Goal: Task Accomplishment & Management: Manage account settings

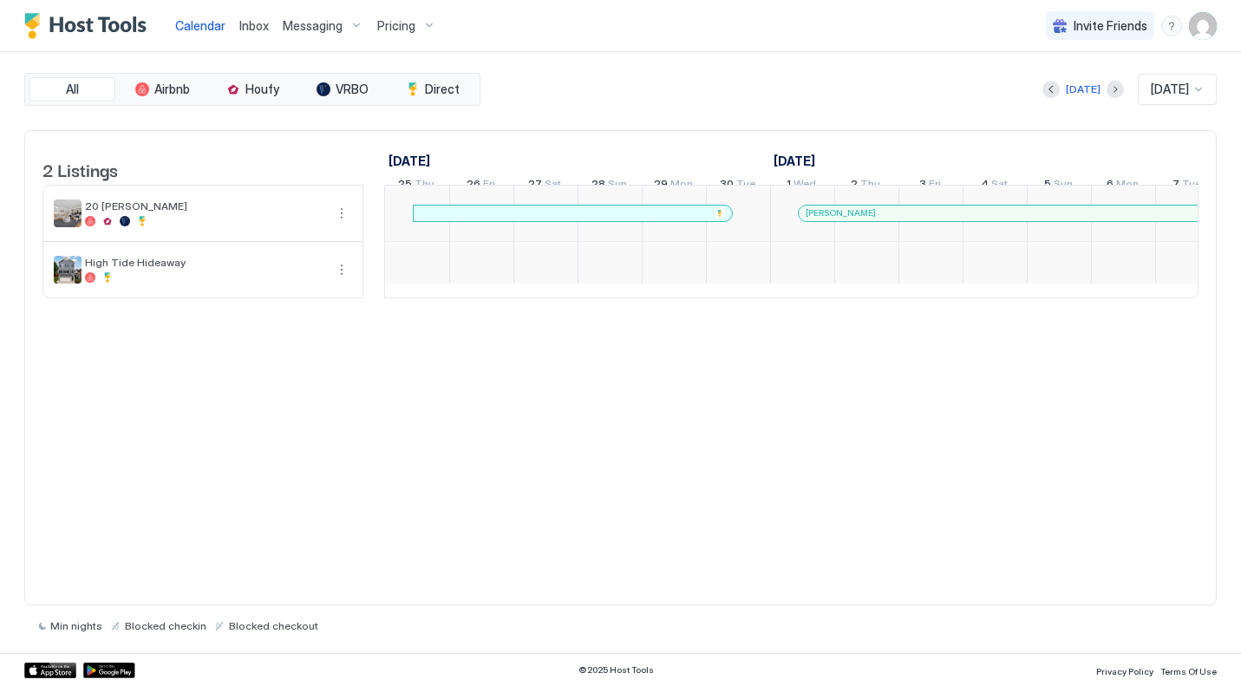
scroll to position [0, 963]
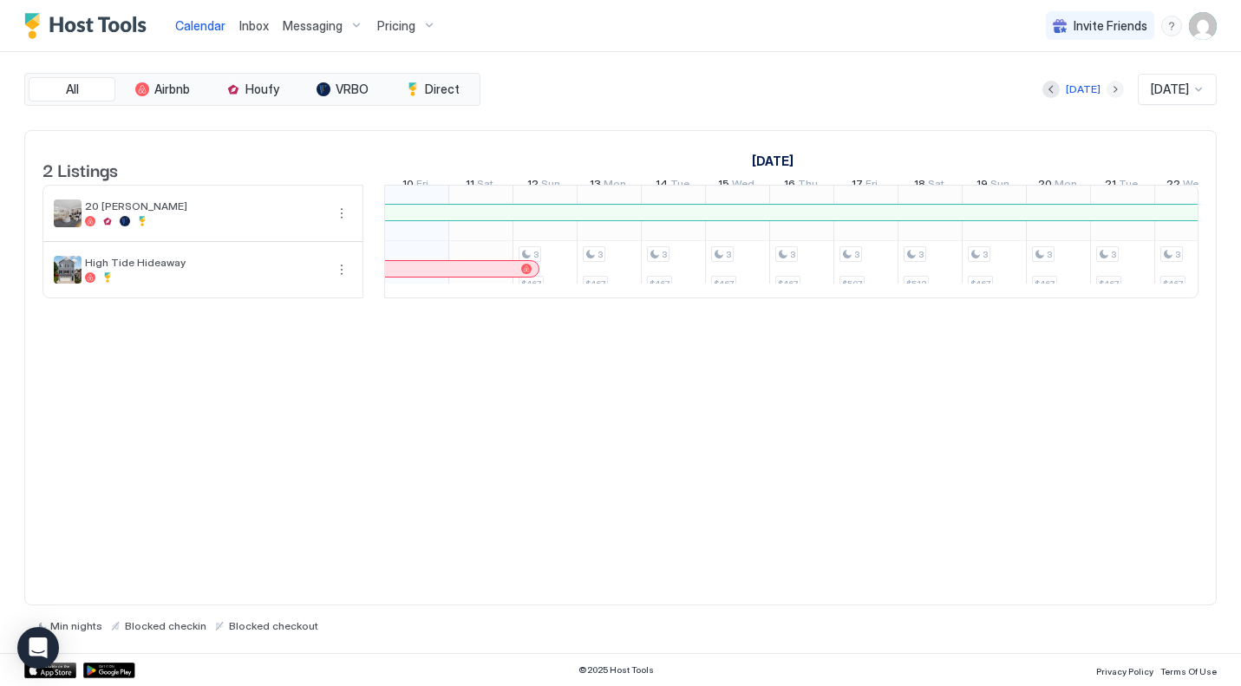
click at [1106, 88] on button "Next month" at bounding box center [1114, 89] width 17 height 17
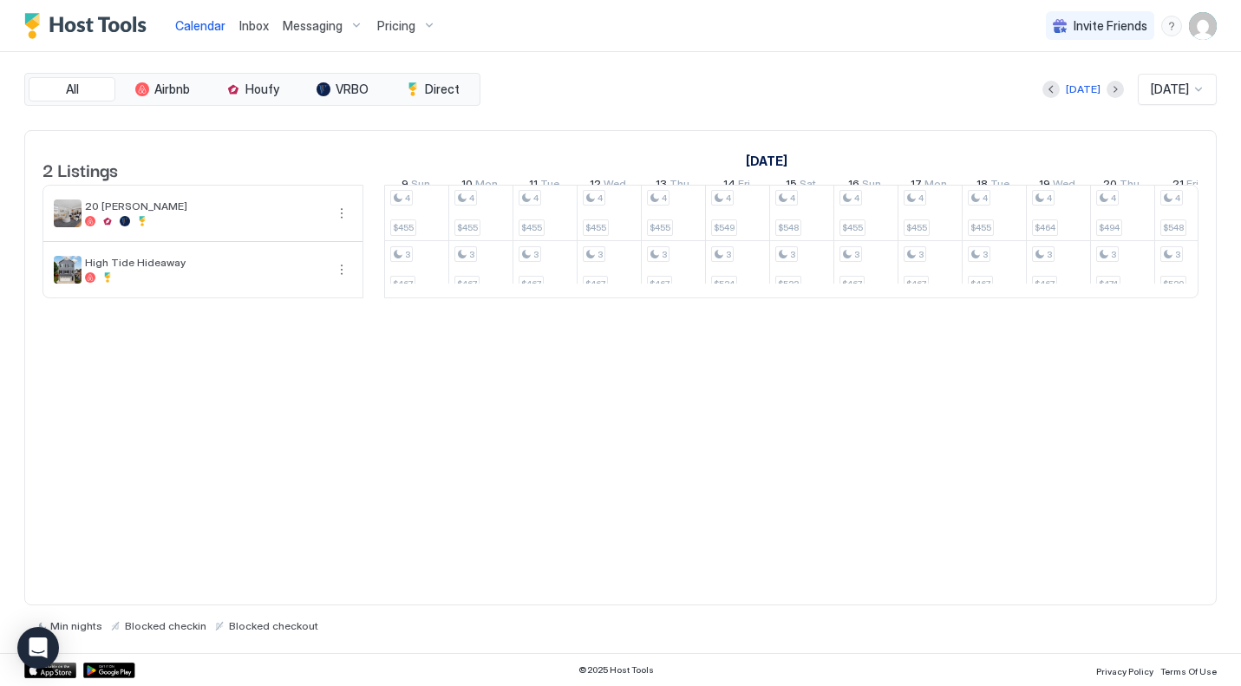
click at [1163, 74] on div "[DATE]" at bounding box center [1177, 89] width 79 height 31
click at [889, 91] on div "[DATE] [DATE]" at bounding box center [850, 89] width 733 height 31
click at [396, 25] on span "Pricing" at bounding box center [396, 26] width 38 height 16
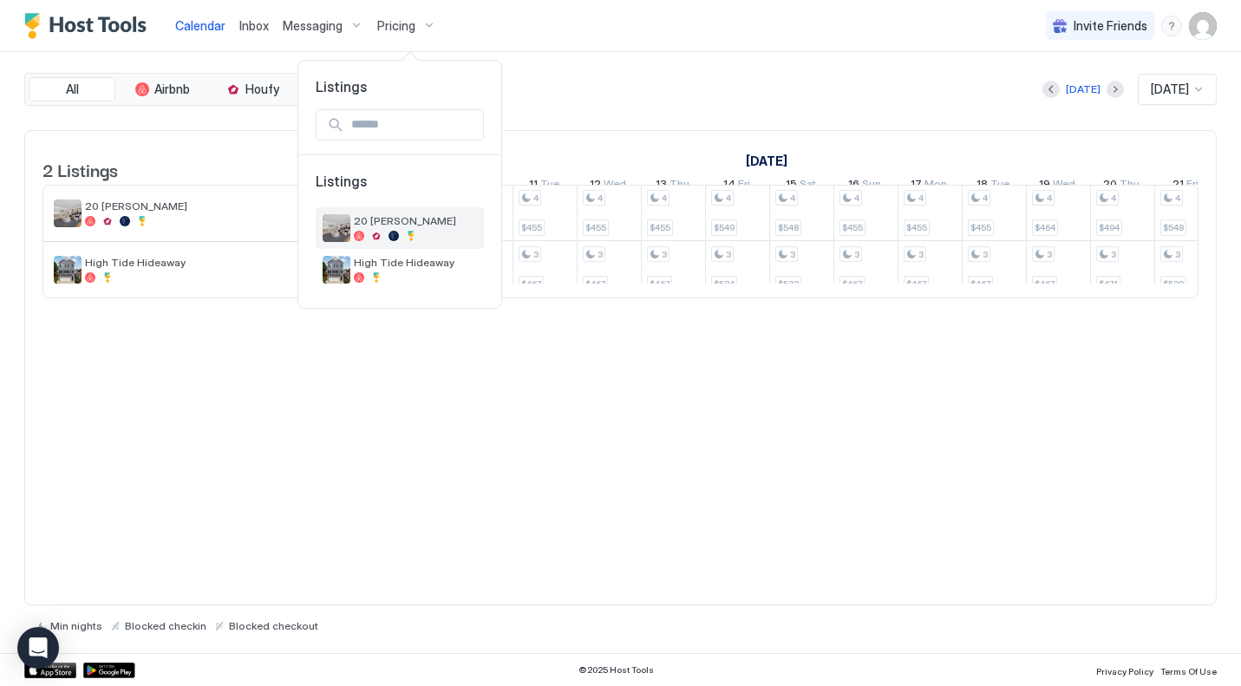
click at [421, 227] on div "20 [PERSON_NAME]" at bounding box center [415, 227] width 123 height 27
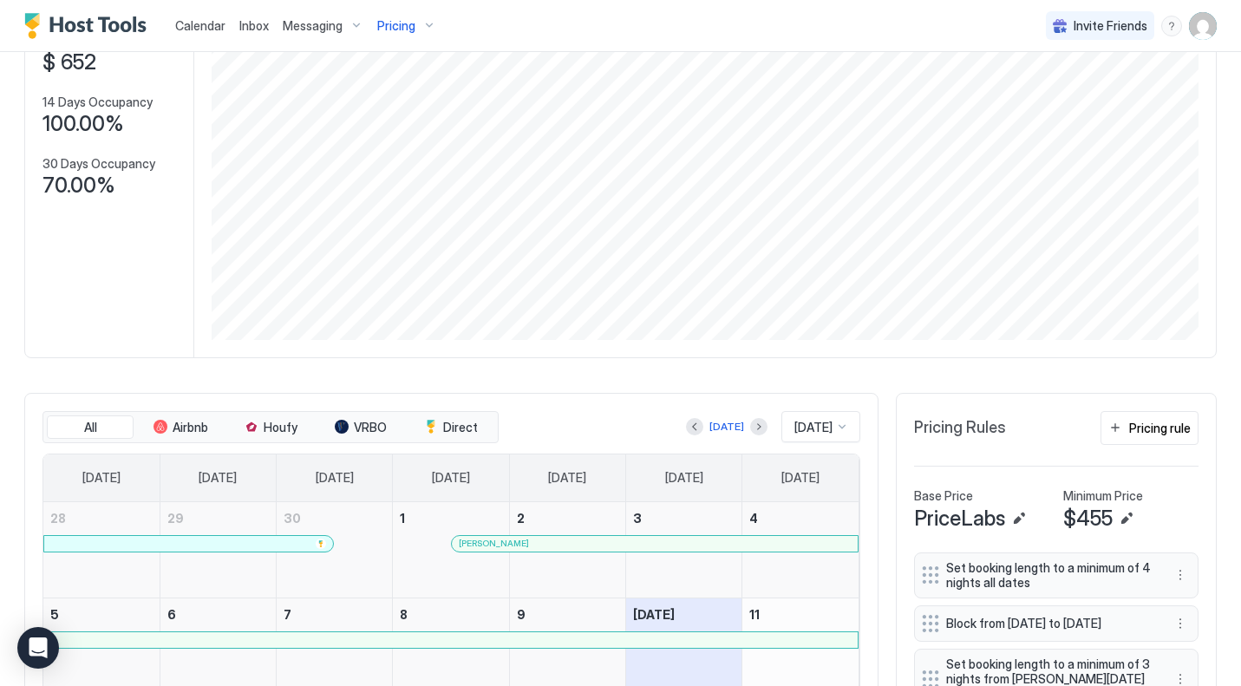
scroll to position [469, 0]
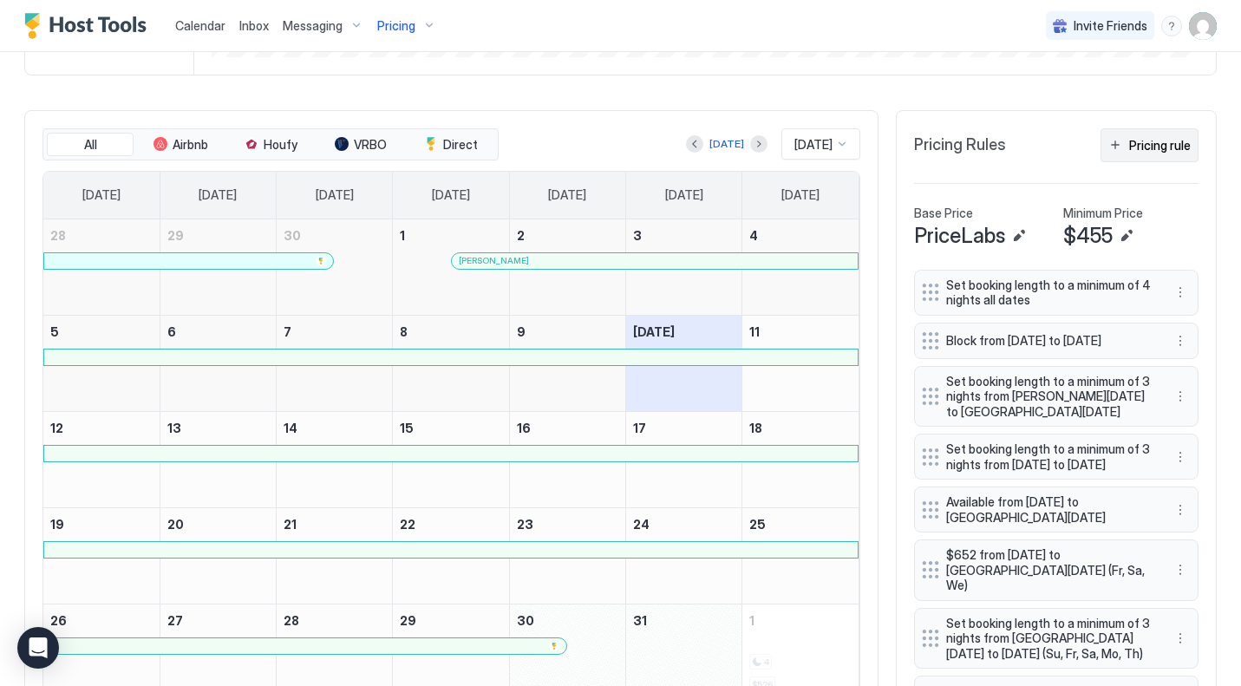
click at [1151, 150] on div "Pricing rule" at bounding box center [1160, 145] width 62 height 18
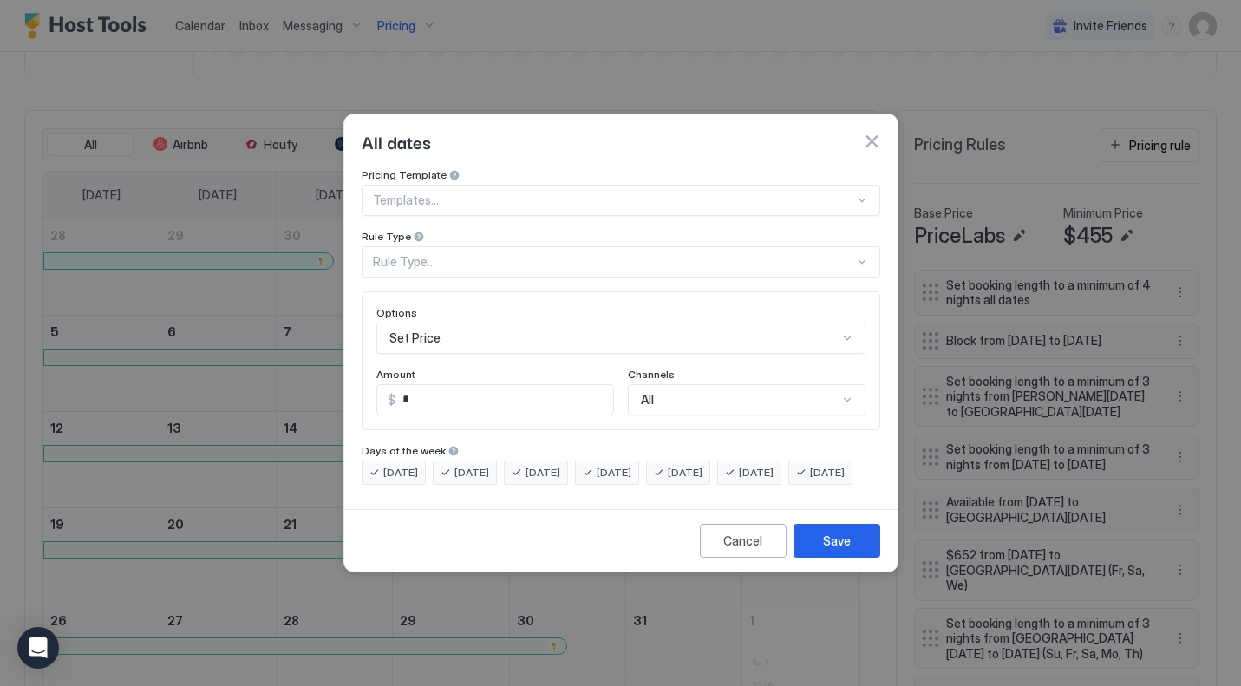
click at [448, 192] on div at bounding box center [613, 200] width 481 height 16
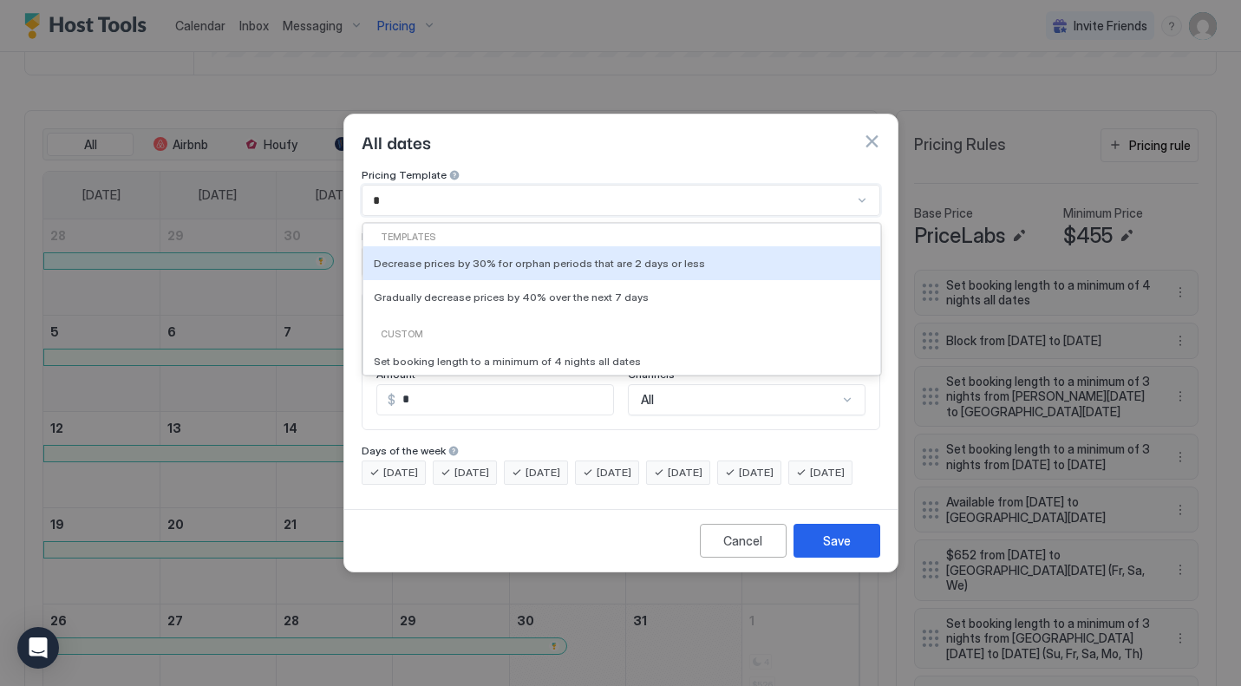
type input "**"
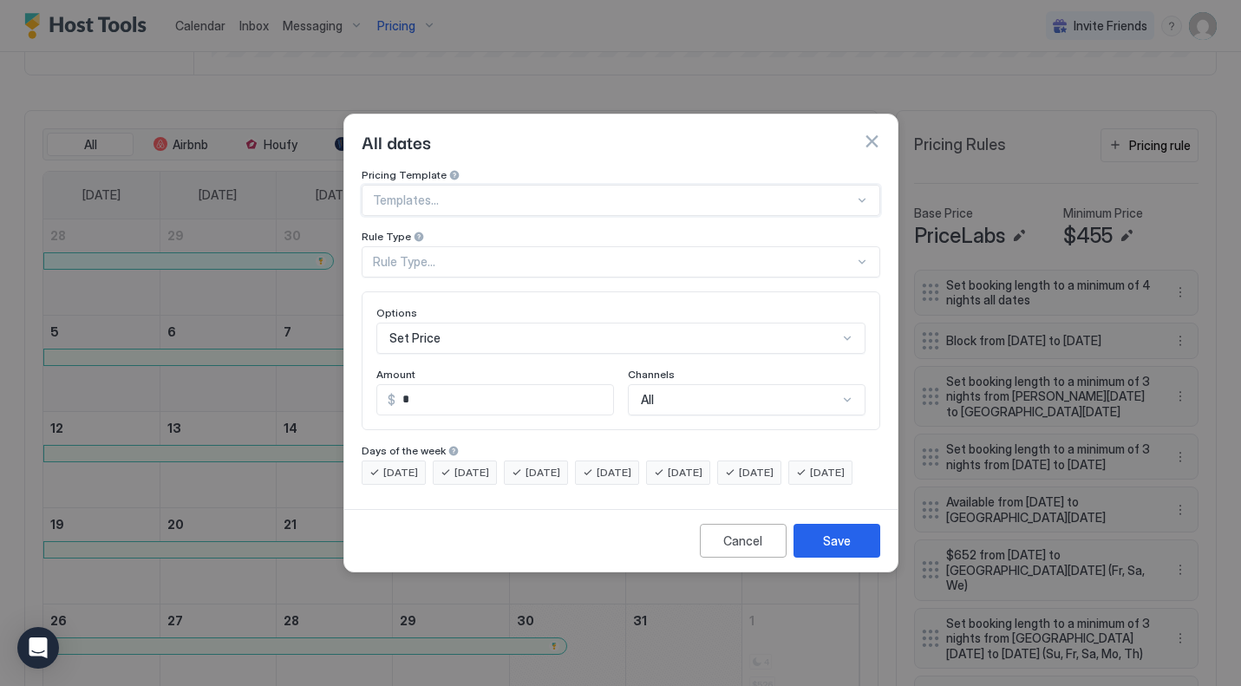
click at [449, 254] on div "Rule Type..." at bounding box center [613, 262] width 481 height 16
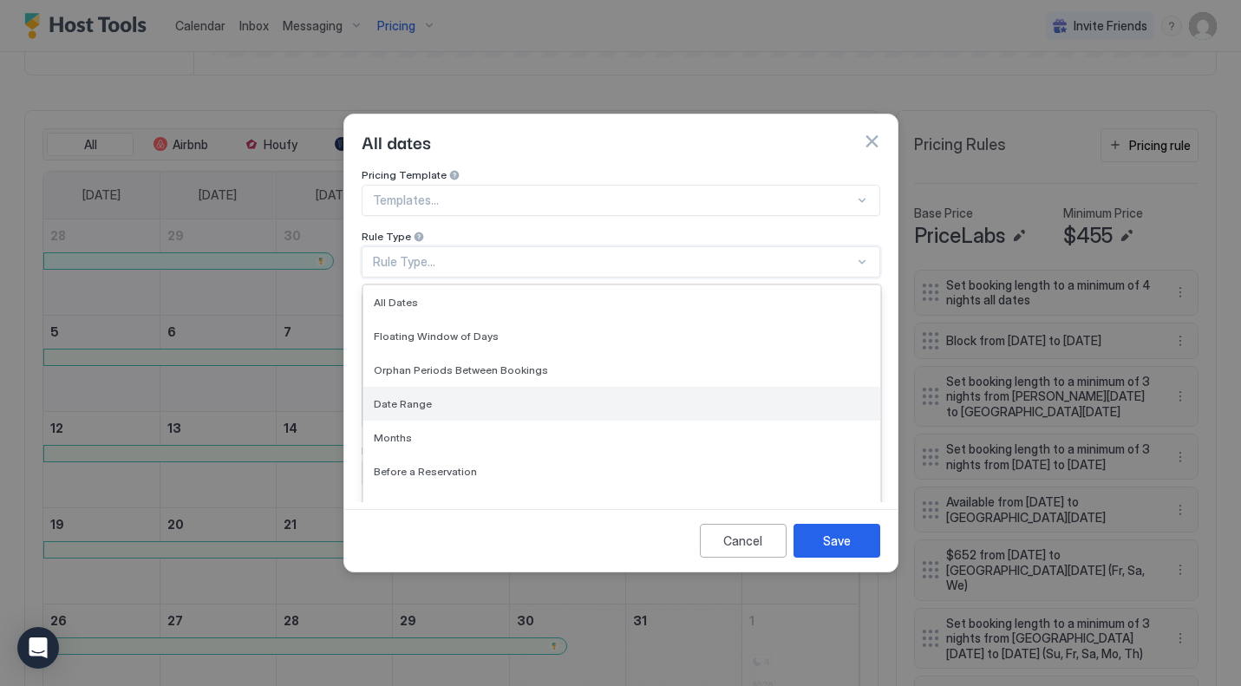
click at [440, 387] on div "Date Range" at bounding box center [621, 404] width 517 height 34
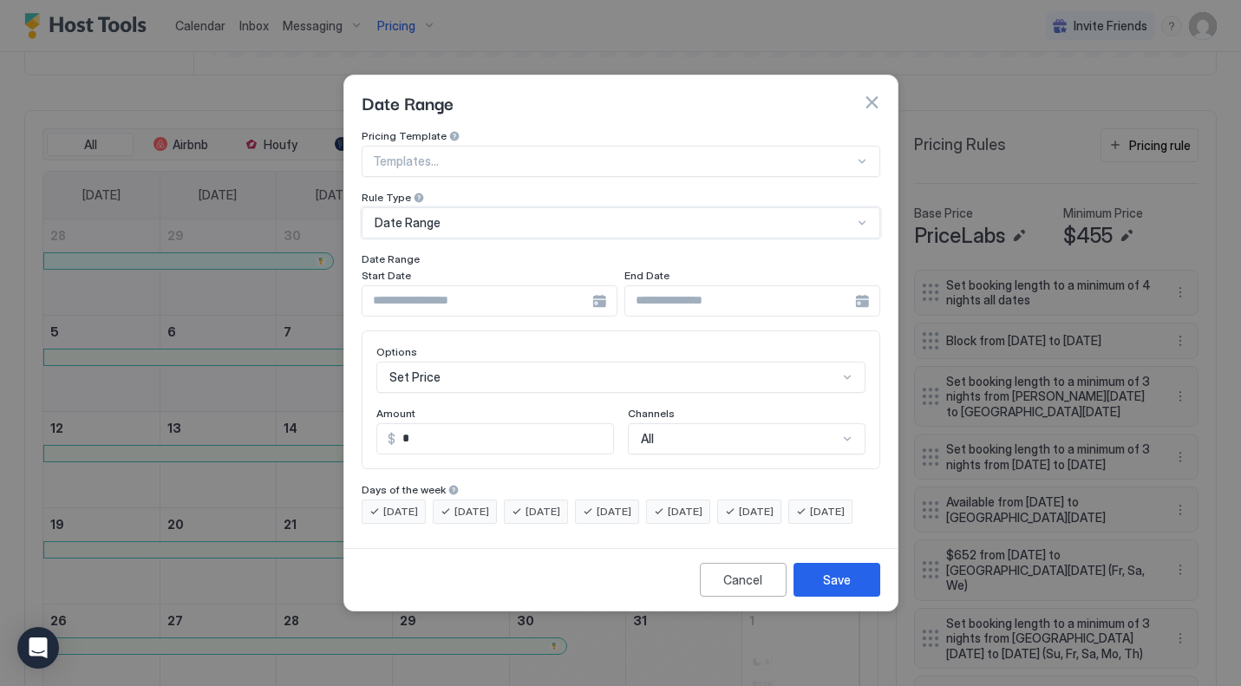
click at [520, 289] on input "Input Field" at bounding box center [477, 300] width 230 height 29
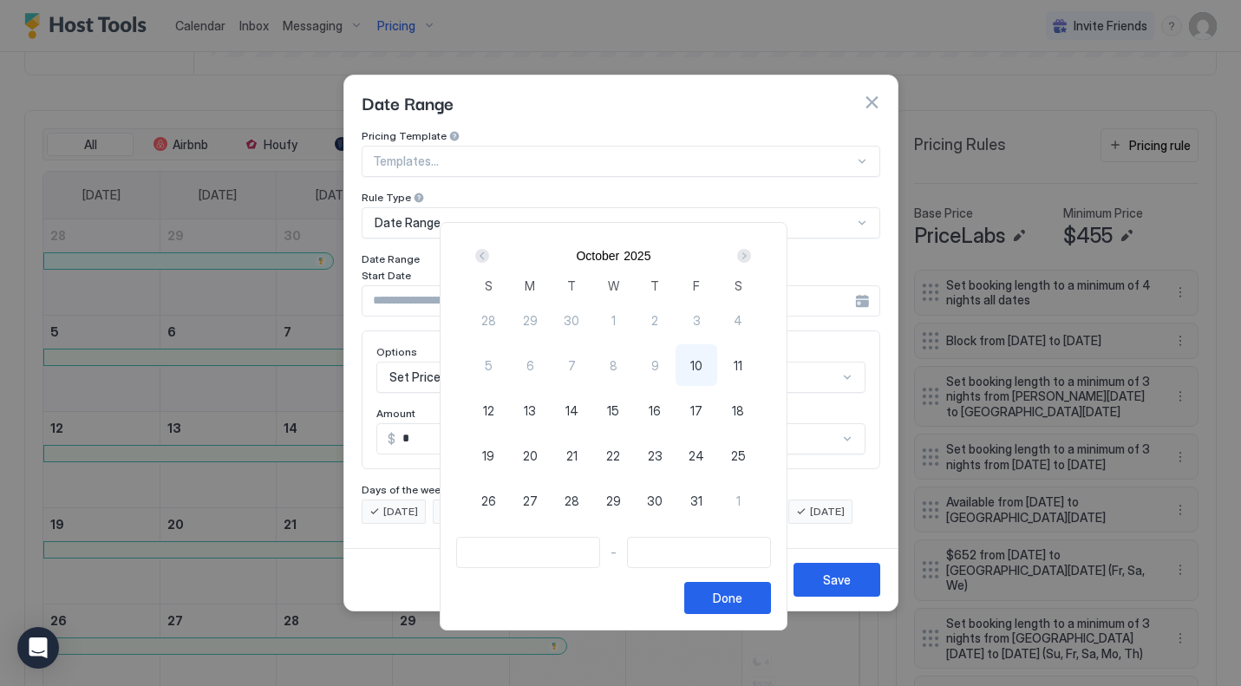
click at [747, 257] on div "Next" at bounding box center [744, 256] width 14 height 14
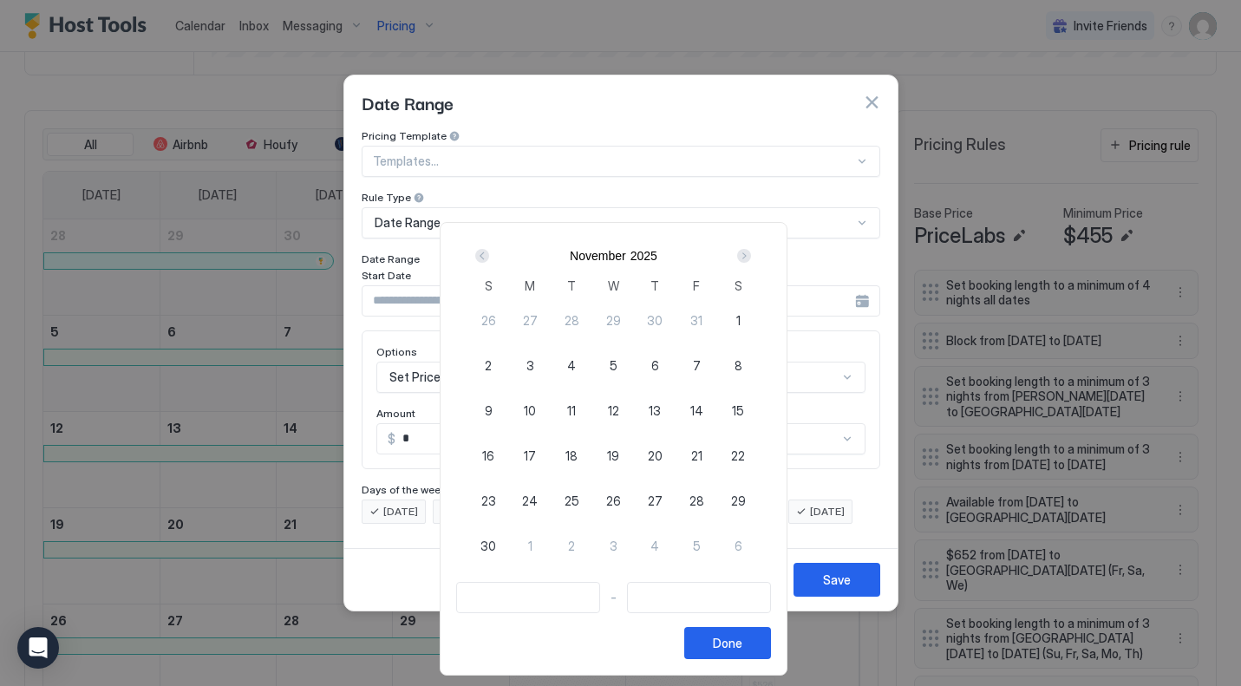
click at [747, 257] on div "Next" at bounding box center [744, 256] width 14 height 14
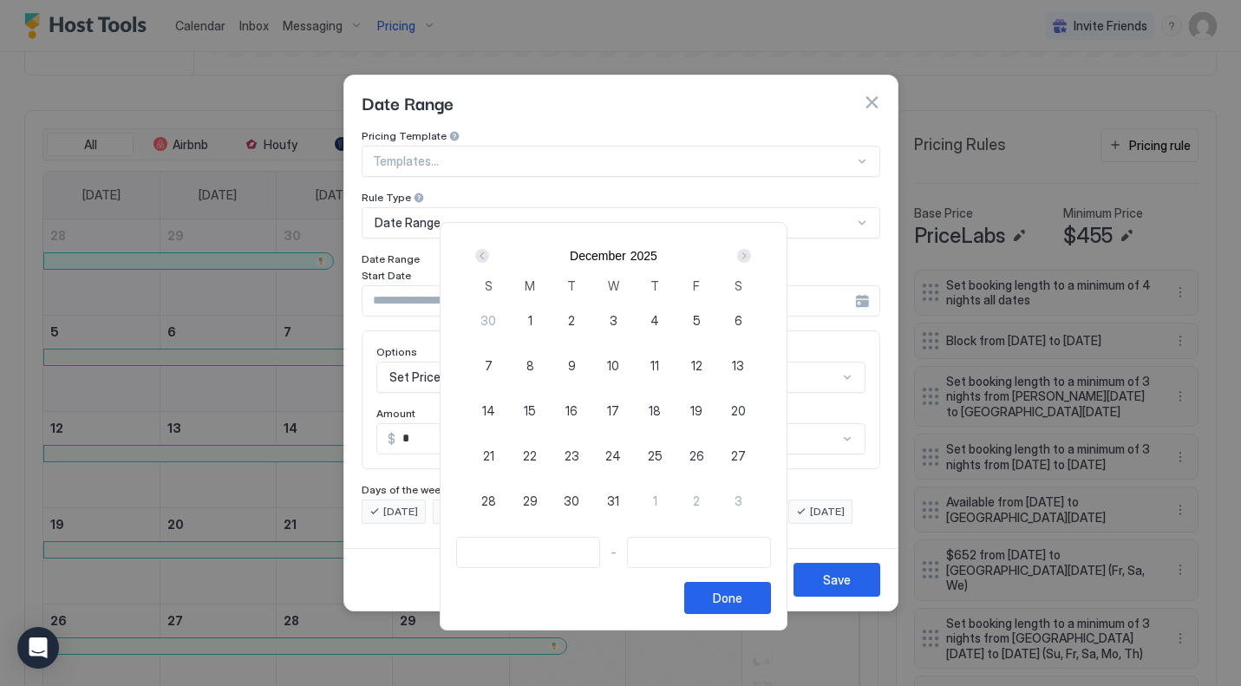
click at [747, 257] on div "Next" at bounding box center [744, 256] width 14 height 14
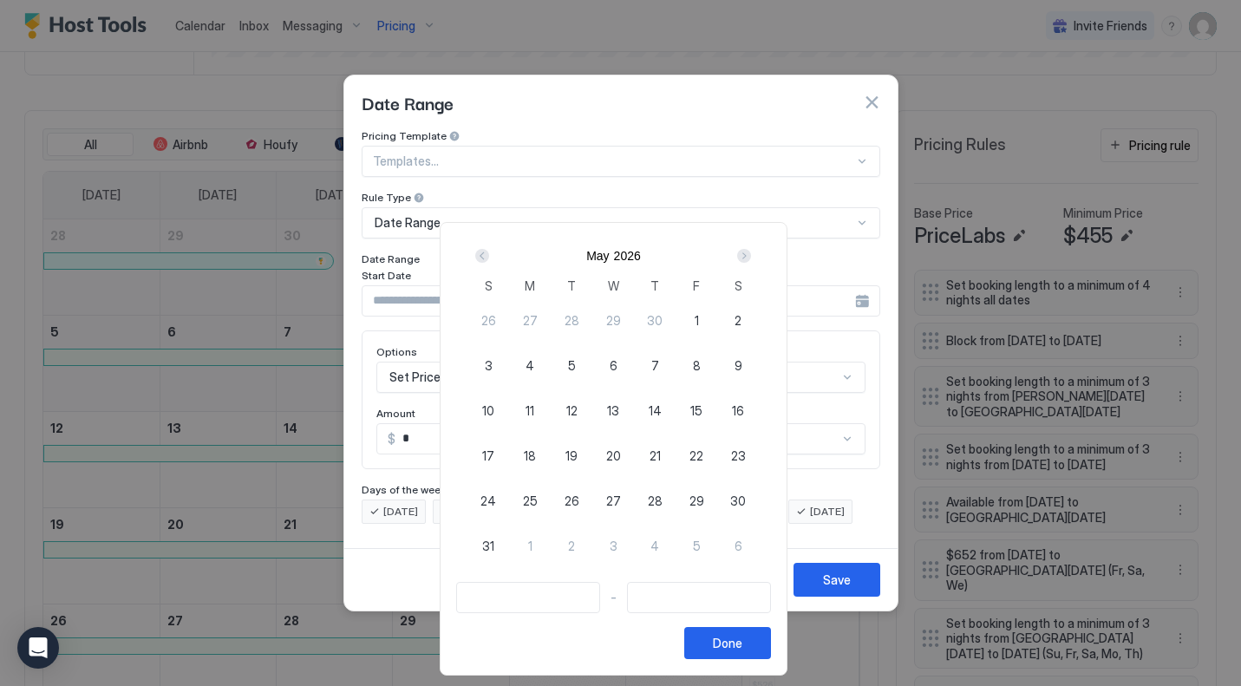
click at [747, 257] on div "Next" at bounding box center [744, 256] width 14 height 14
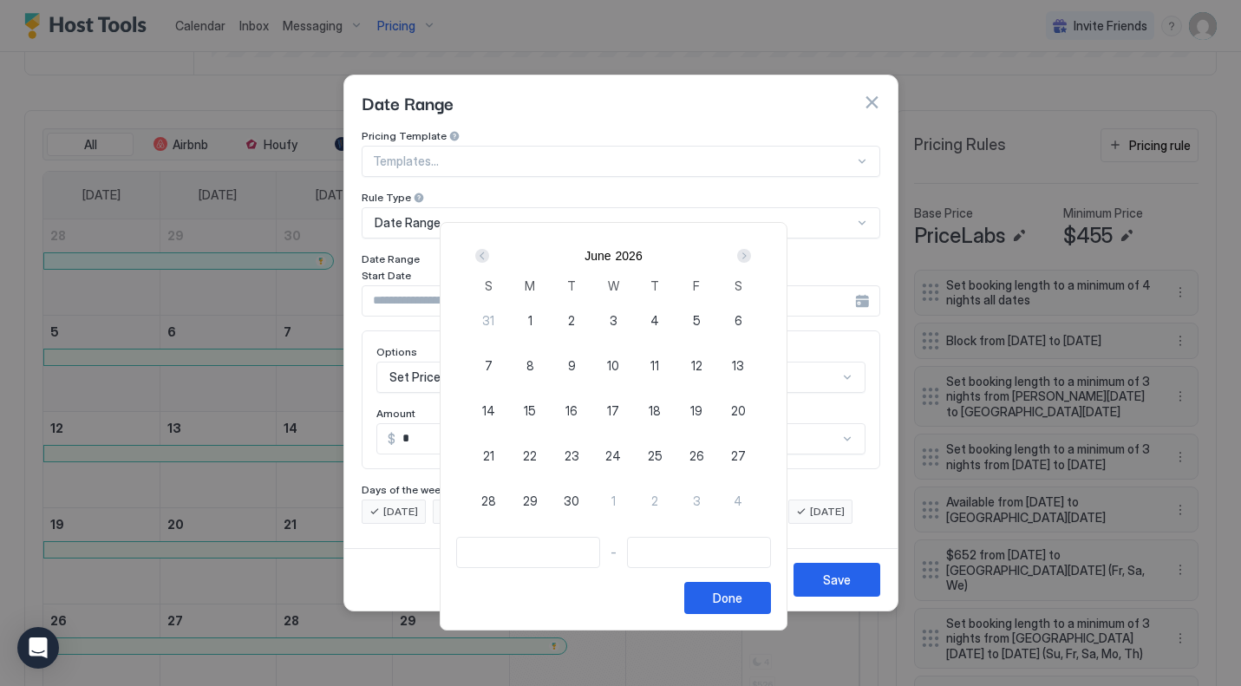
click at [747, 257] on div "Next" at bounding box center [744, 256] width 14 height 14
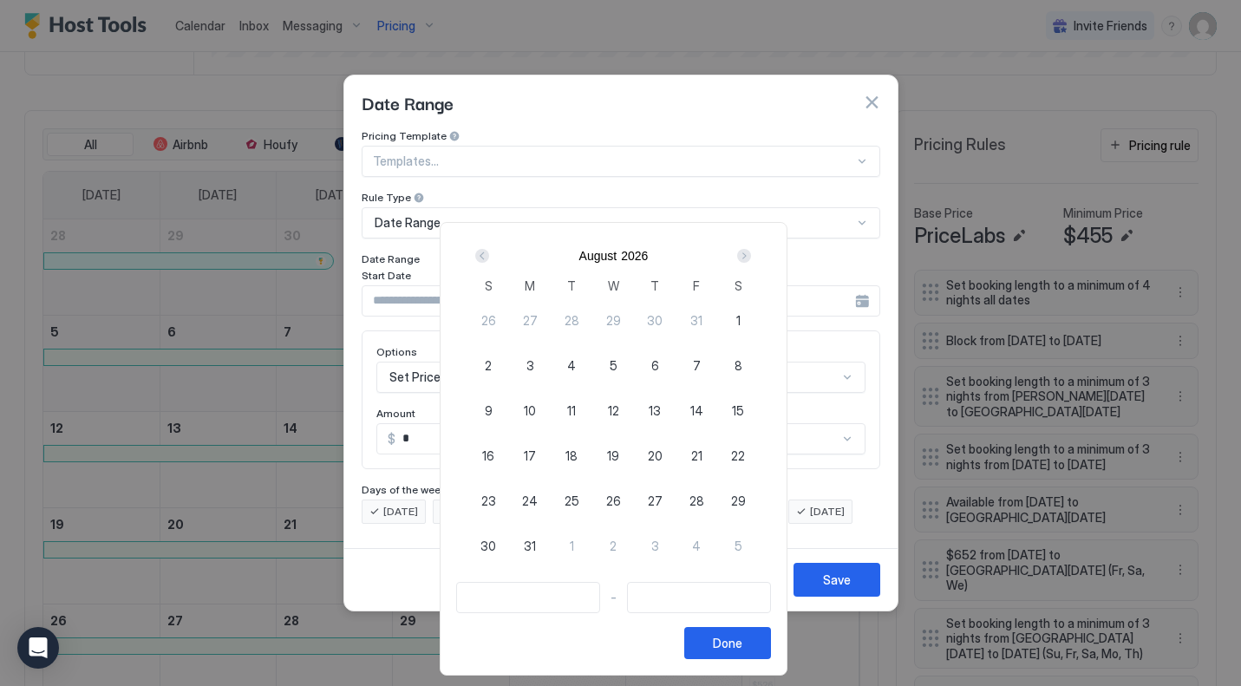
click at [747, 257] on div "Next" at bounding box center [744, 256] width 14 height 14
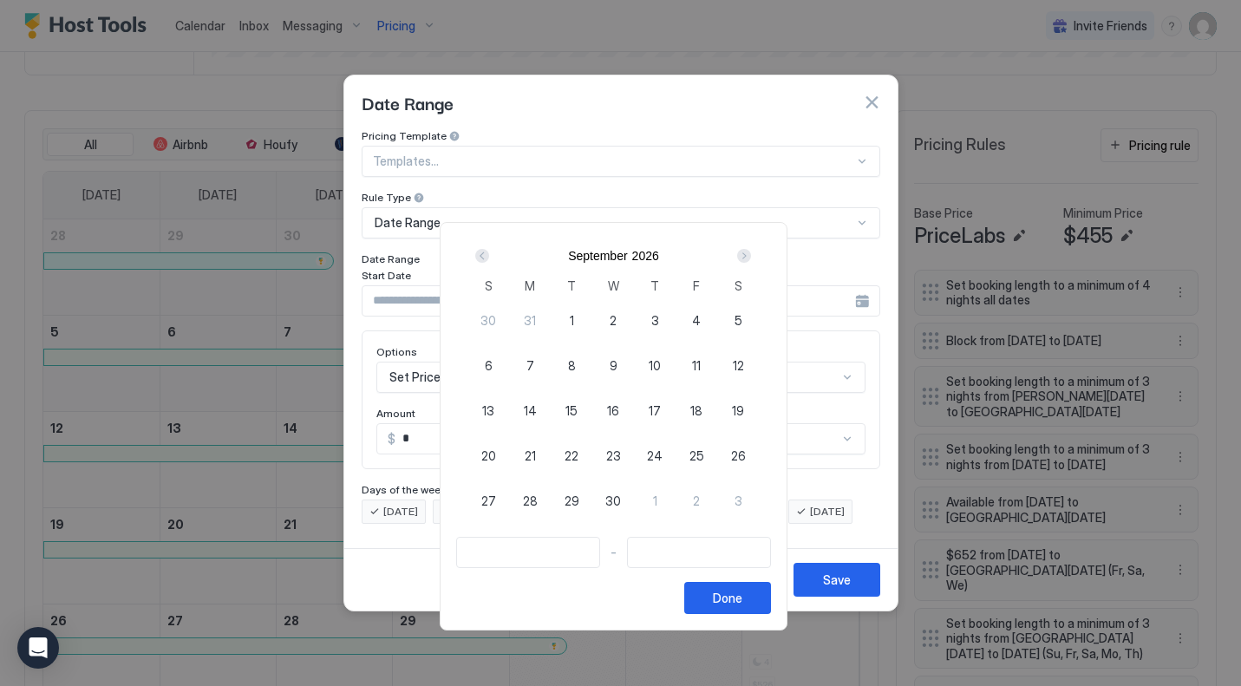
click at [747, 257] on div "Next" at bounding box center [744, 256] width 14 height 14
click at [697, 413] on span "20" at bounding box center [696, 410] width 15 height 18
type input "**********"
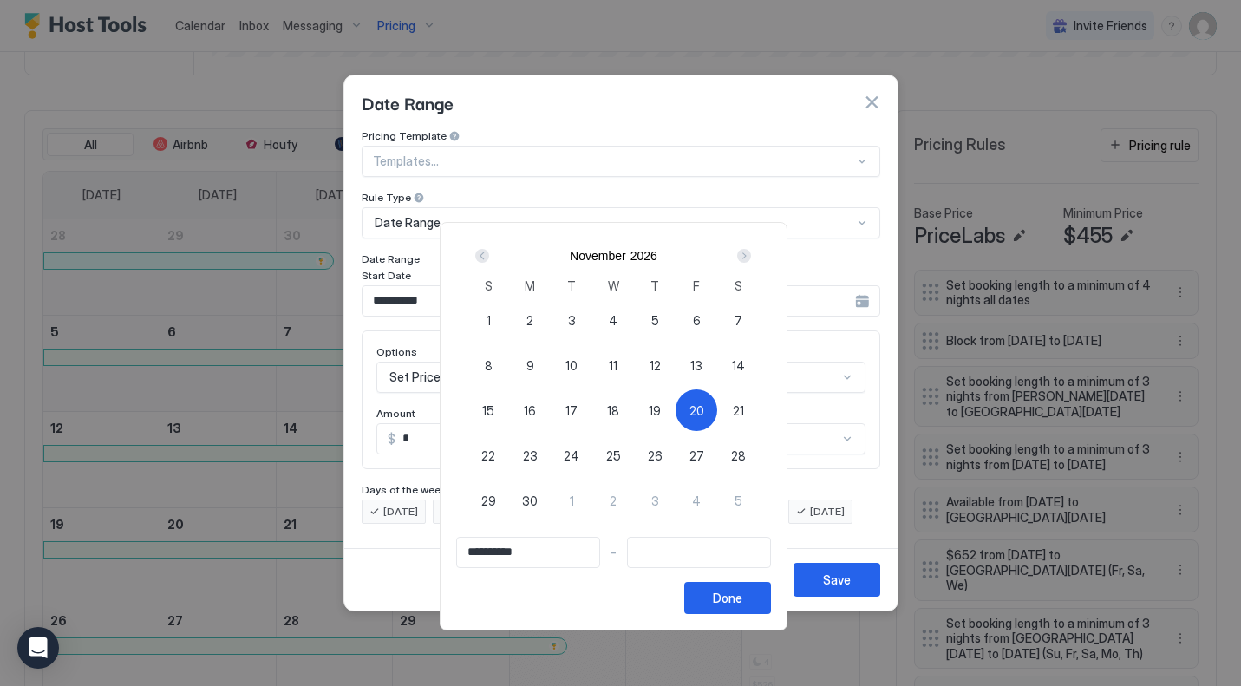
type input "**********"
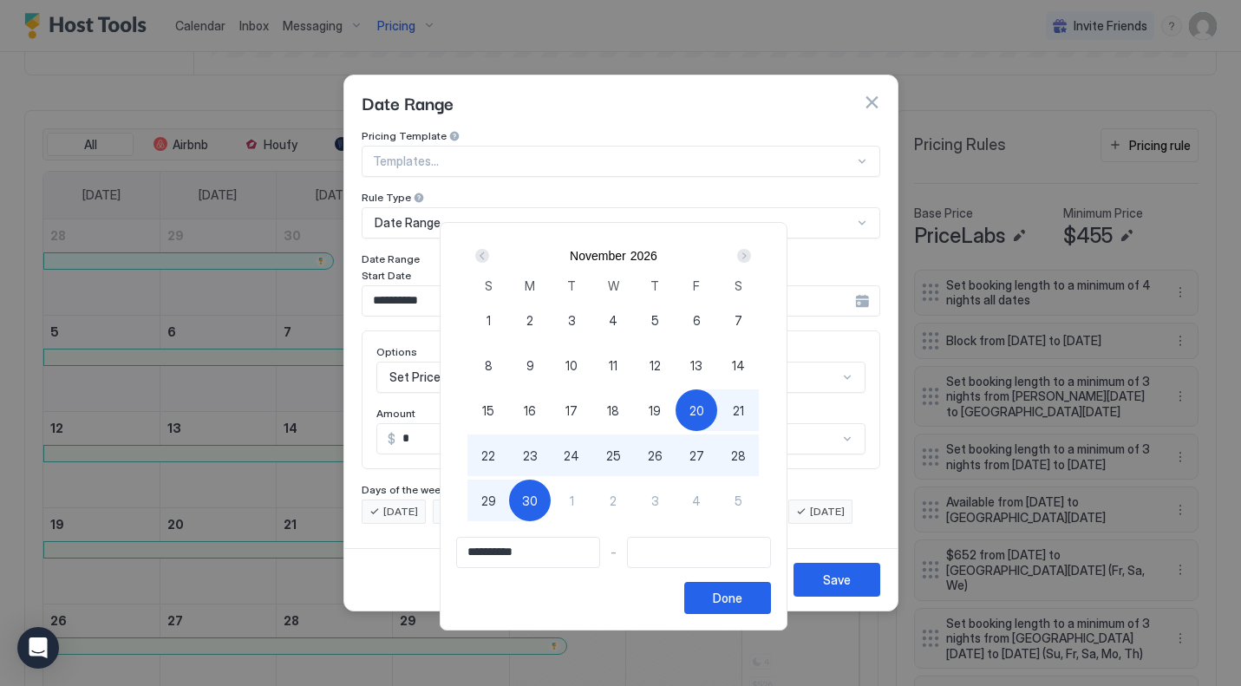
click at [531, 501] on span "30" at bounding box center [530, 501] width 16 height 18
type input "**********"
click at [727, 597] on div "Done" at bounding box center [727, 598] width 29 height 18
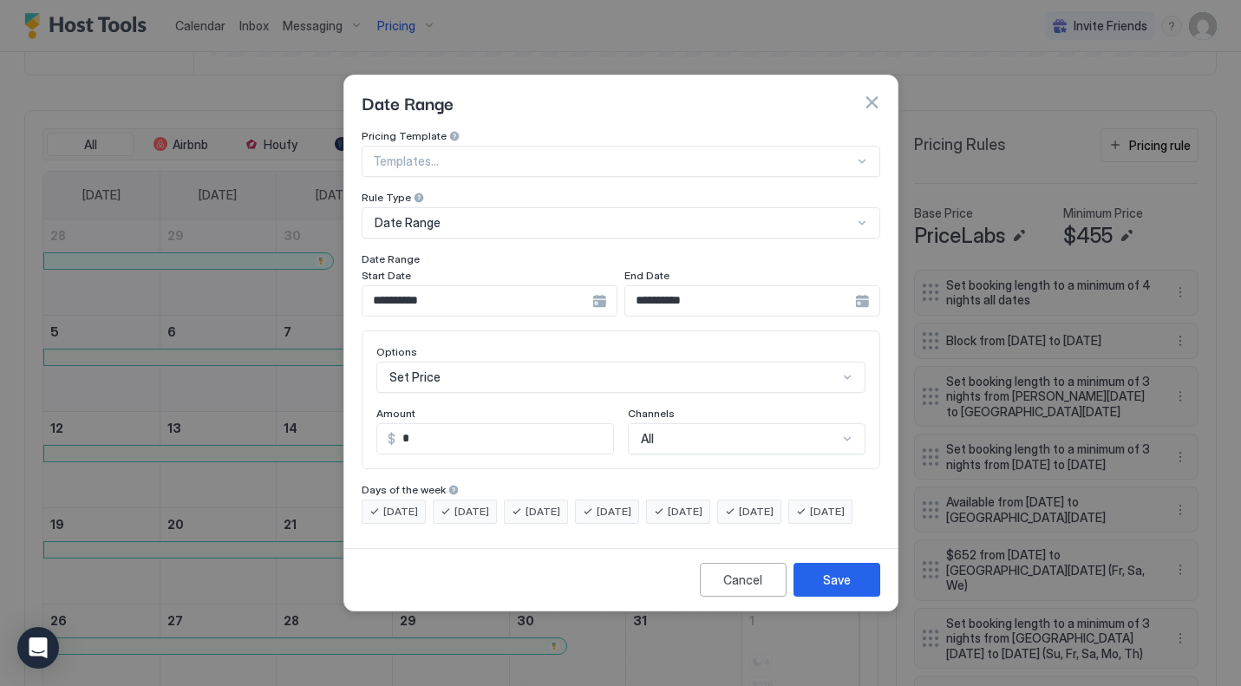
scroll to position [89, 0]
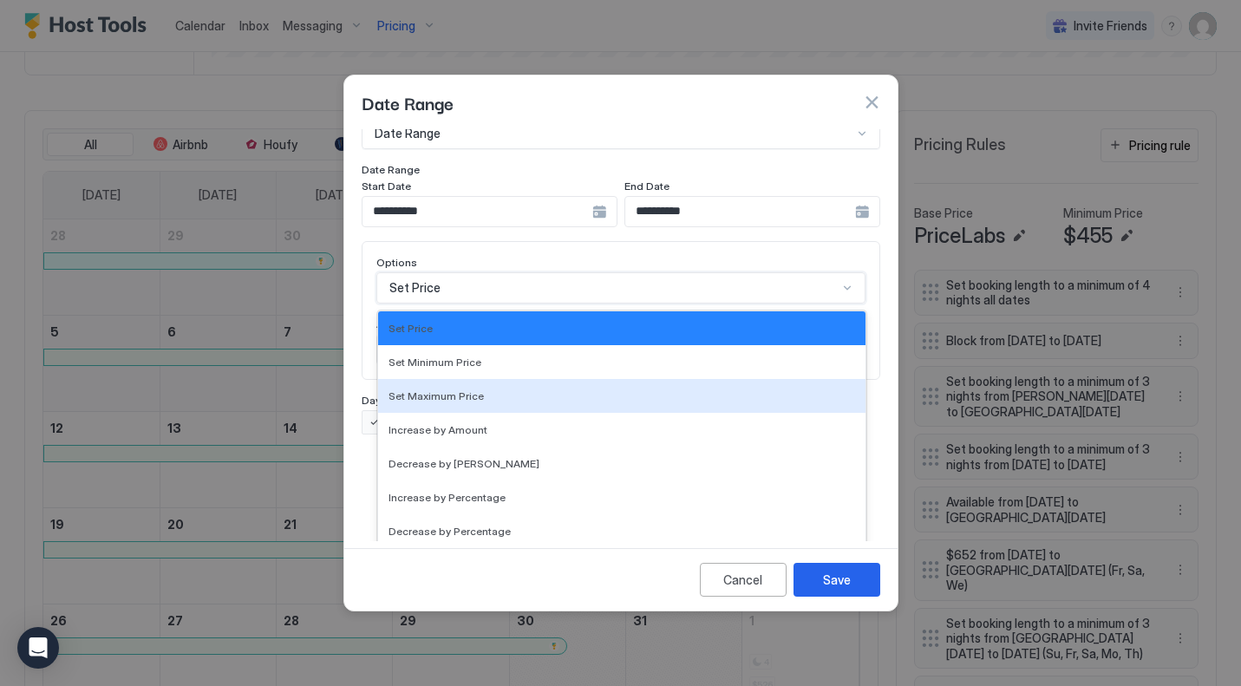
click at [455, 303] on div "Set Maximum Price, 3 of 17. 17 results available. Use Up and Down to choose opt…" at bounding box center [620, 287] width 489 height 31
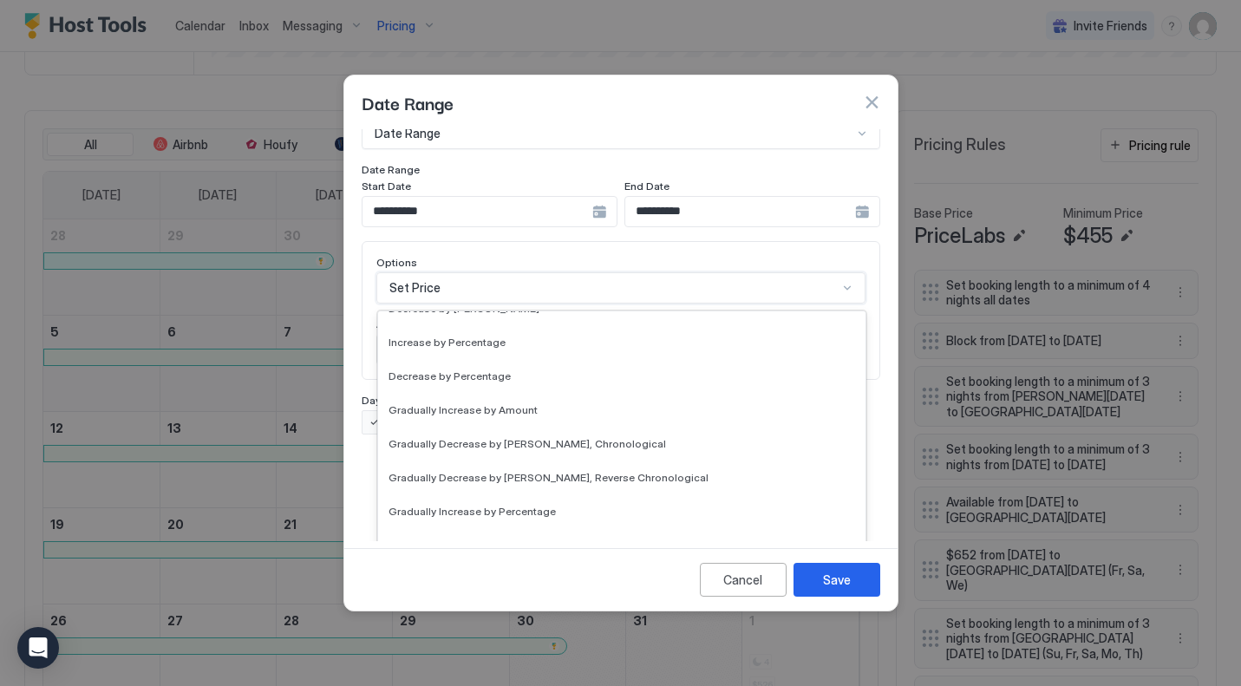
scroll to position [315, 0]
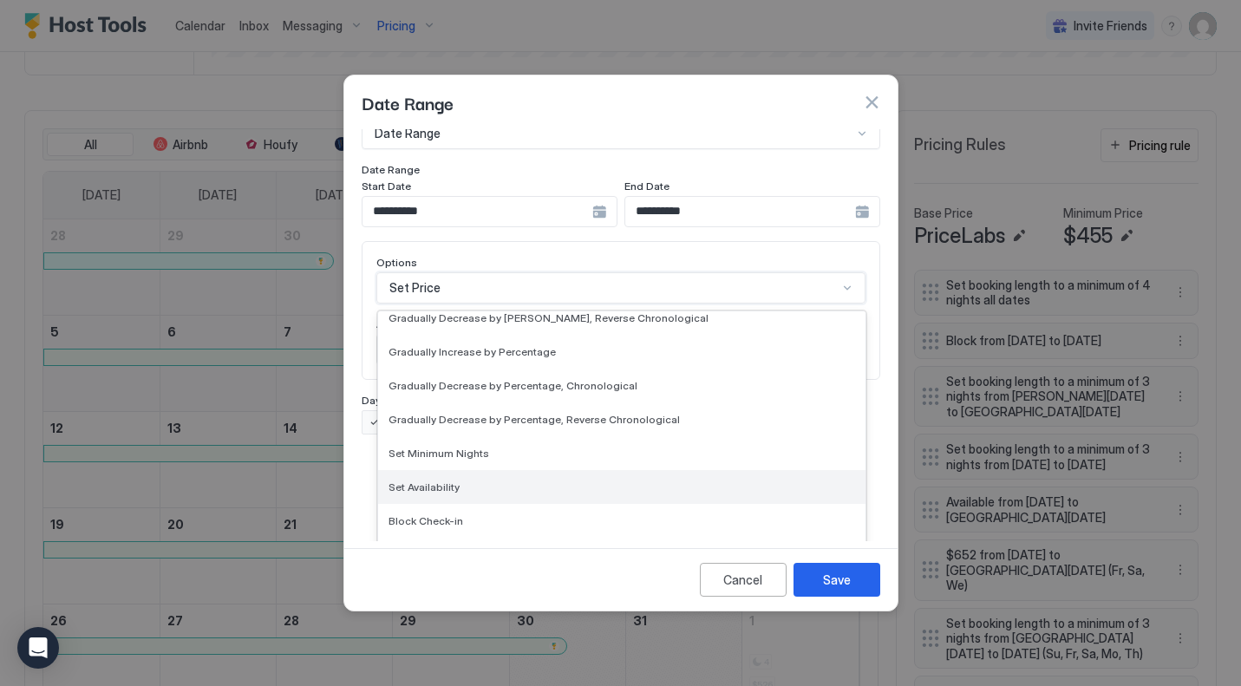
click at [440, 480] on span "Set Availability" at bounding box center [423, 486] width 71 height 13
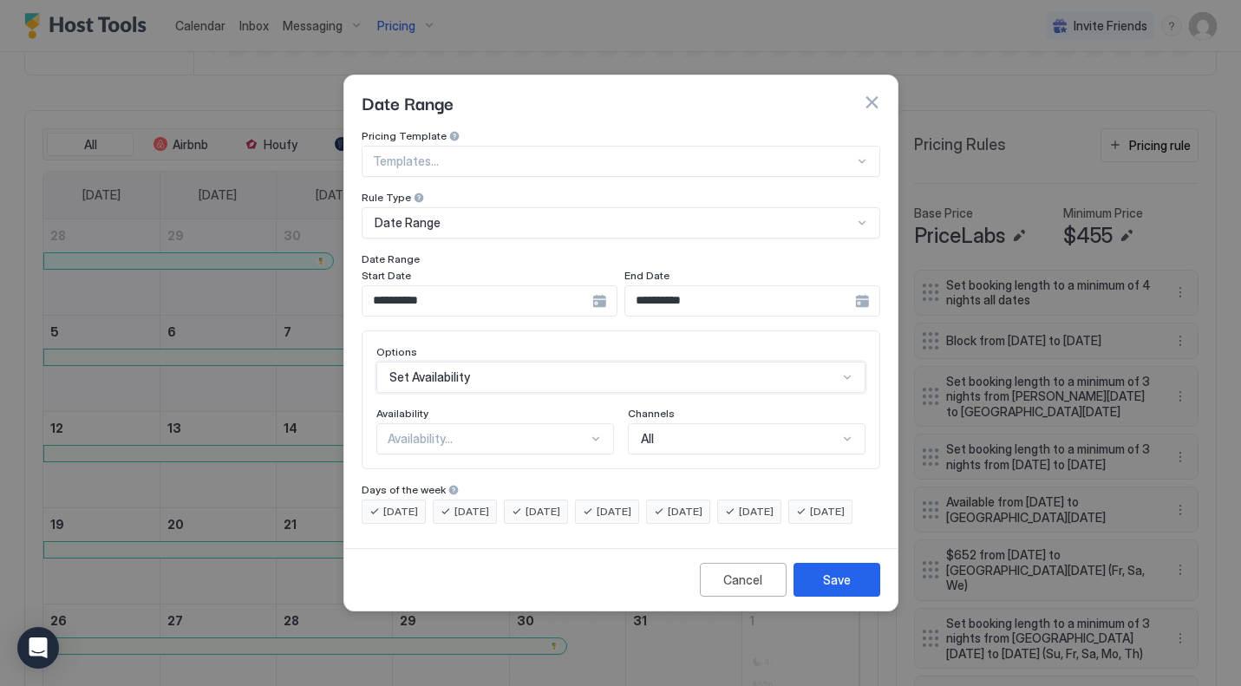
scroll to position [0, 0]
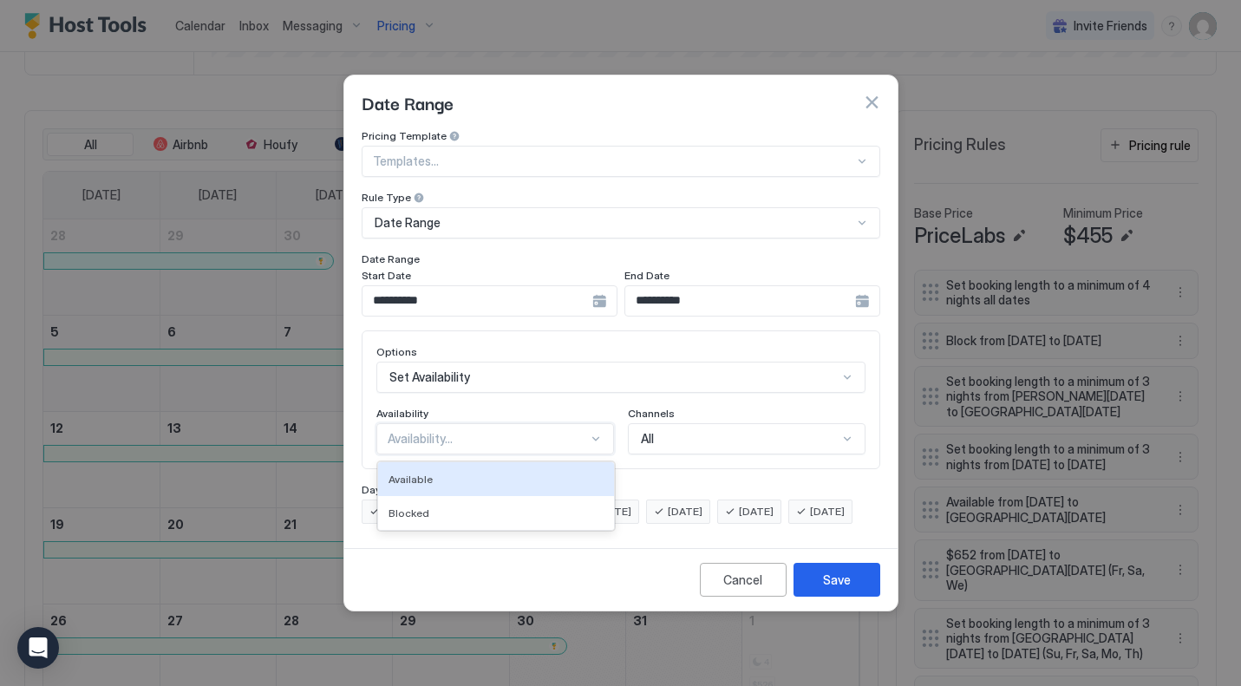
click at [497, 431] on div "Availability..." at bounding box center [488, 439] width 200 height 16
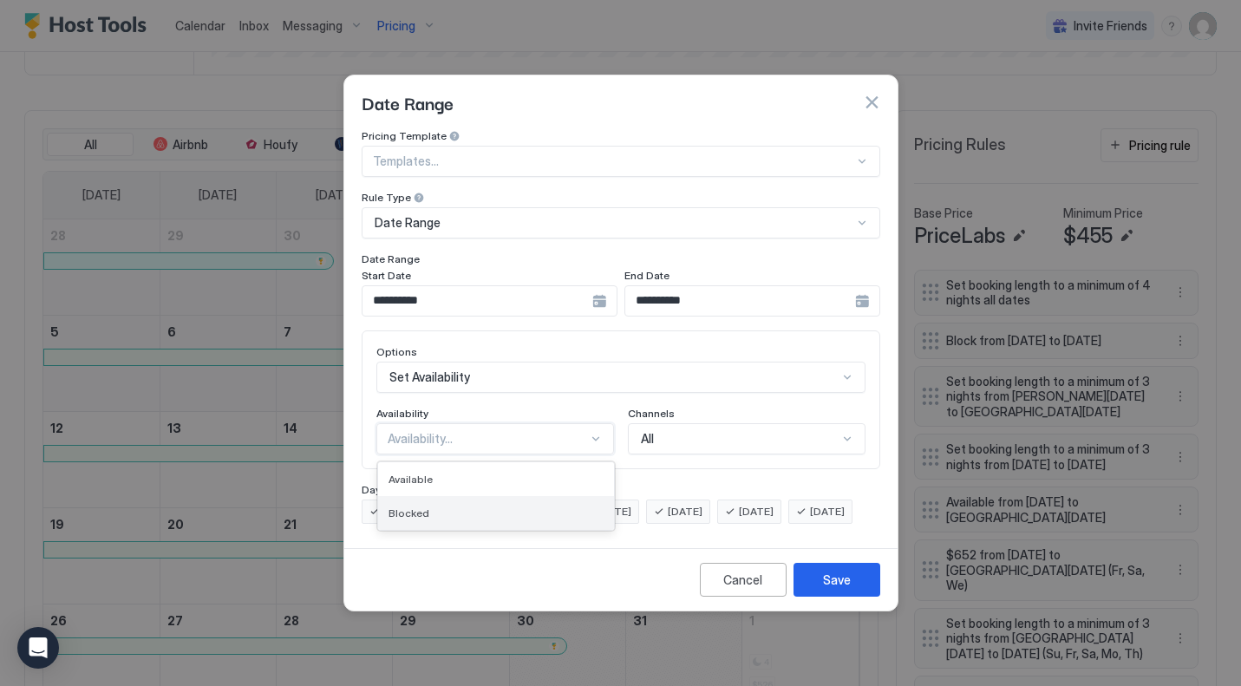
click at [460, 496] on div "Blocked" at bounding box center [496, 513] width 236 height 34
click at [841, 589] on div "Save" at bounding box center [837, 580] width 28 height 18
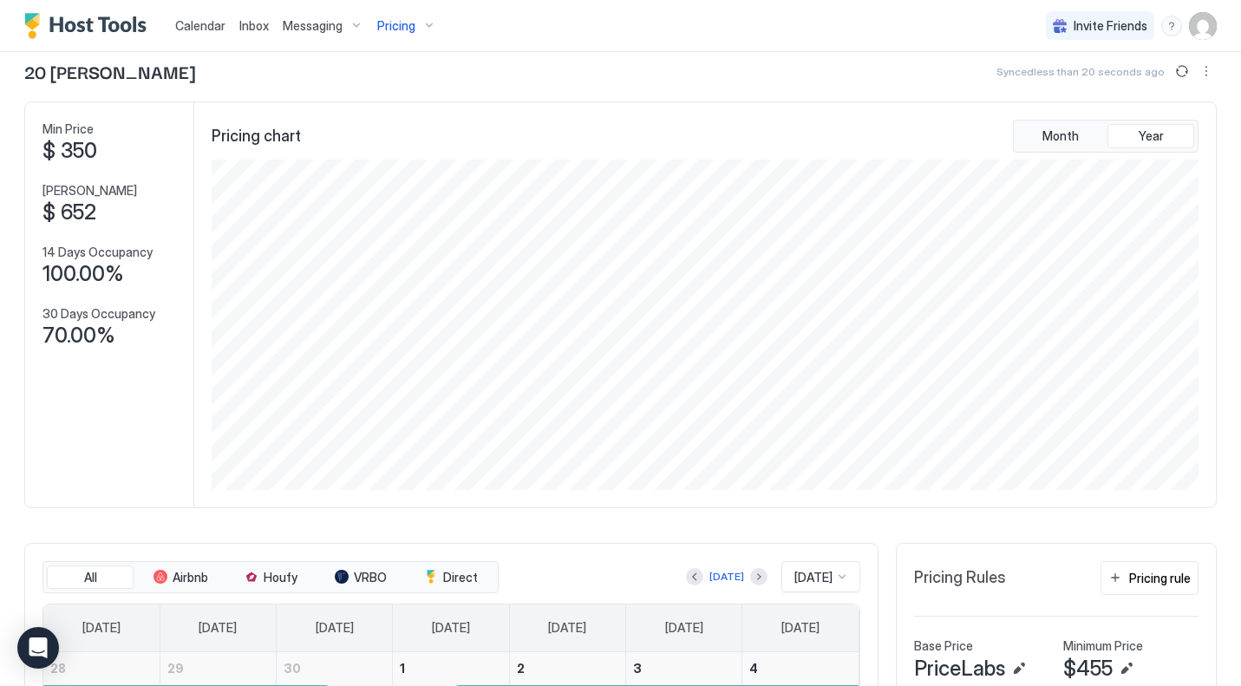
scroll to position [218, 0]
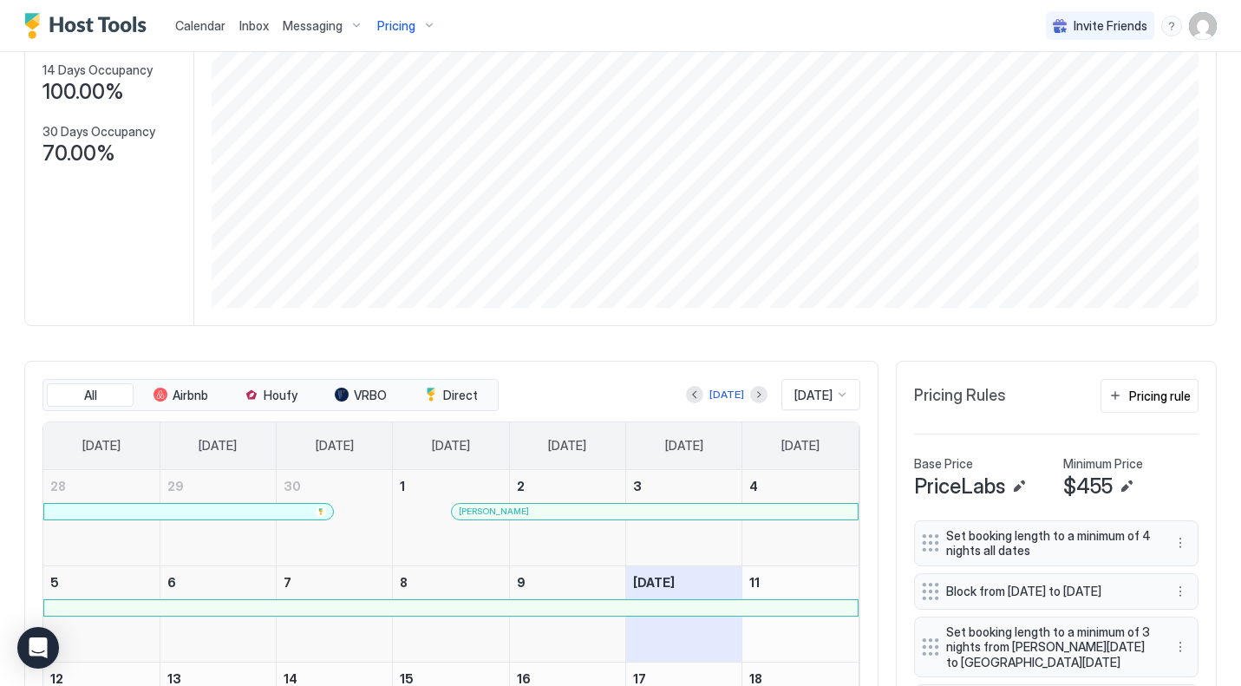
click at [791, 410] on div "[DATE]" at bounding box center [820, 394] width 79 height 31
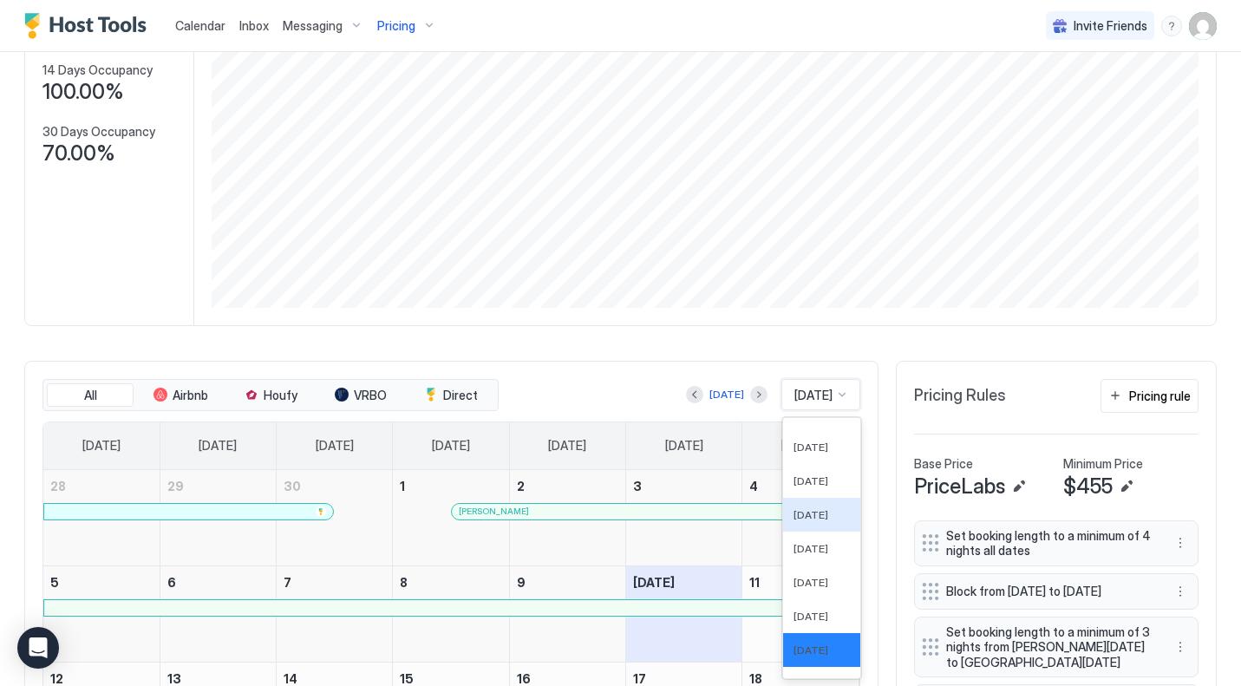
click at [873, 326] on div "20 [PERSON_NAME] Synced less than 20 seconds ago Min Price $ 350 Max Price $ 65…" at bounding box center [620, 471] width 1192 height 1190
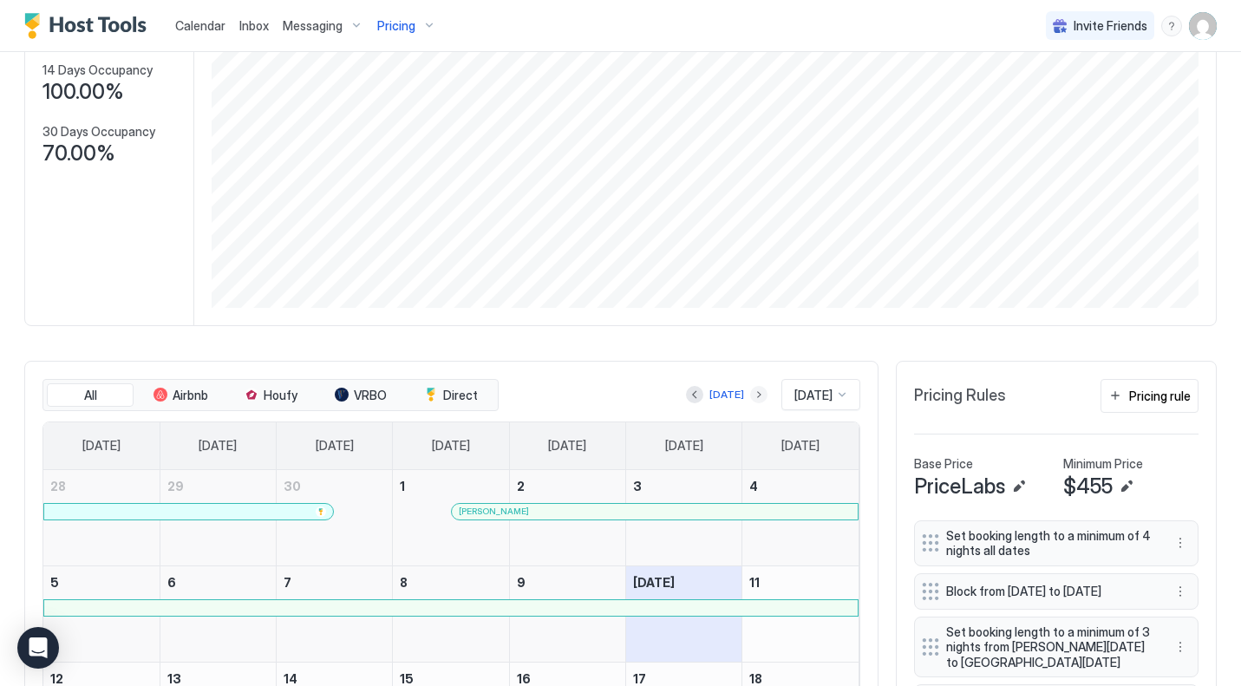
click at [750, 389] on button "Next month" at bounding box center [758, 394] width 17 height 17
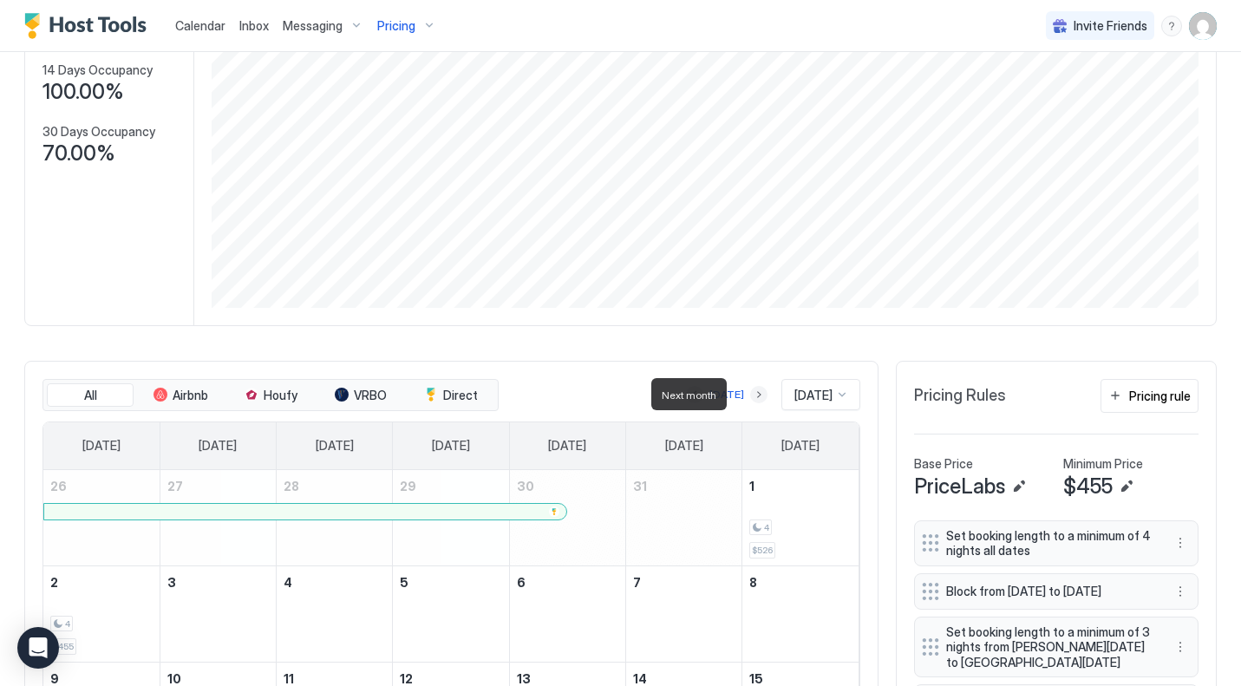
click at [750, 389] on button "Next month" at bounding box center [758, 394] width 17 height 17
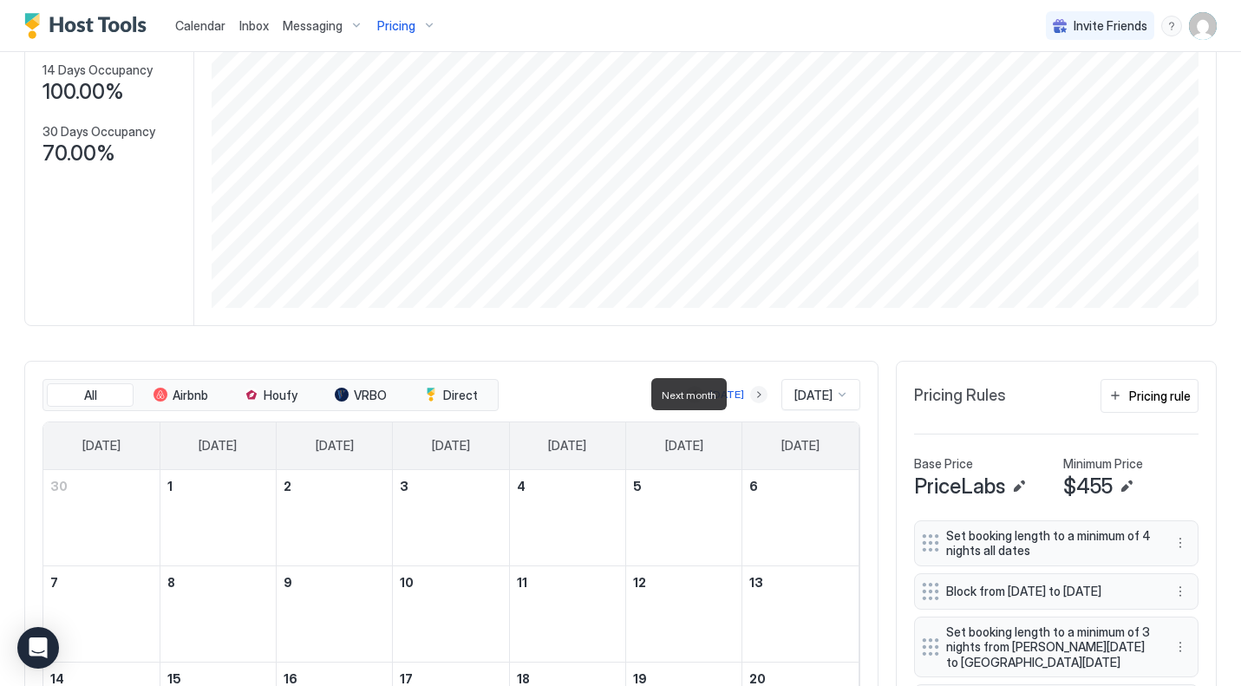
click at [750, 389] on button "Next month" at bounding box center [758, 394] width 17 height 17
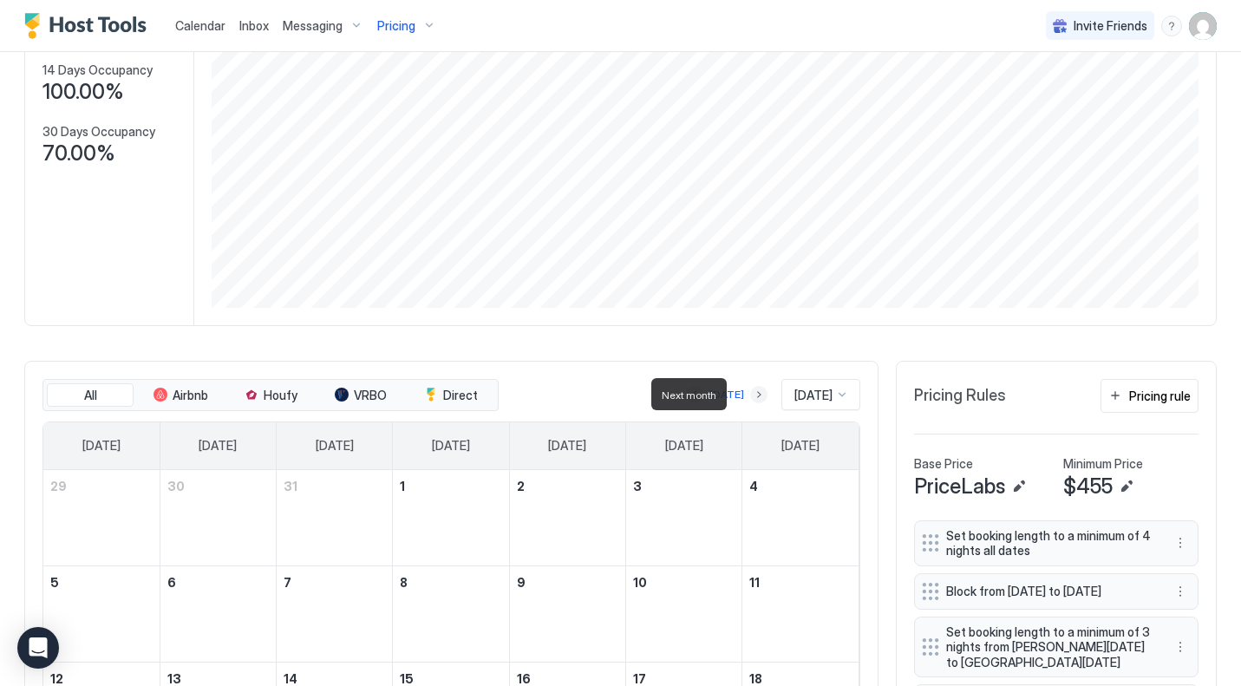
click at [750, 389] on button "Next month" at bounding box center [758, 394] width 17 height 17
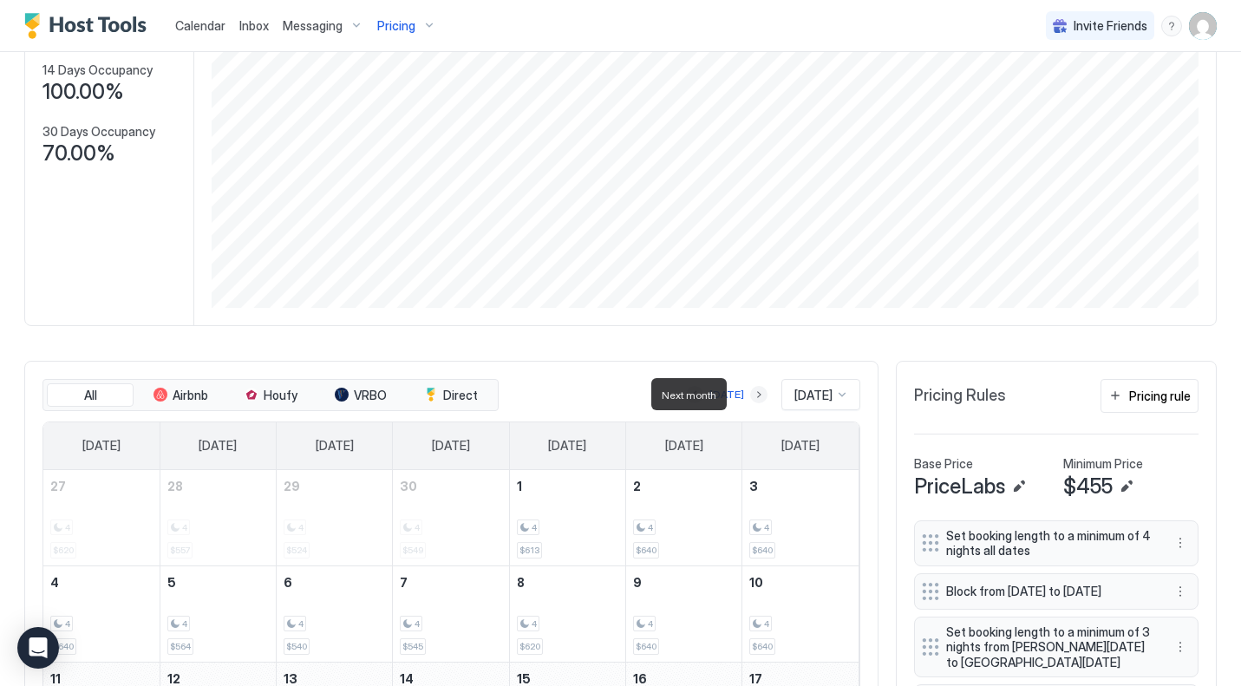
click at [750, 389] on button "Next month" at bounding box center [758, 394] width 17 height 17
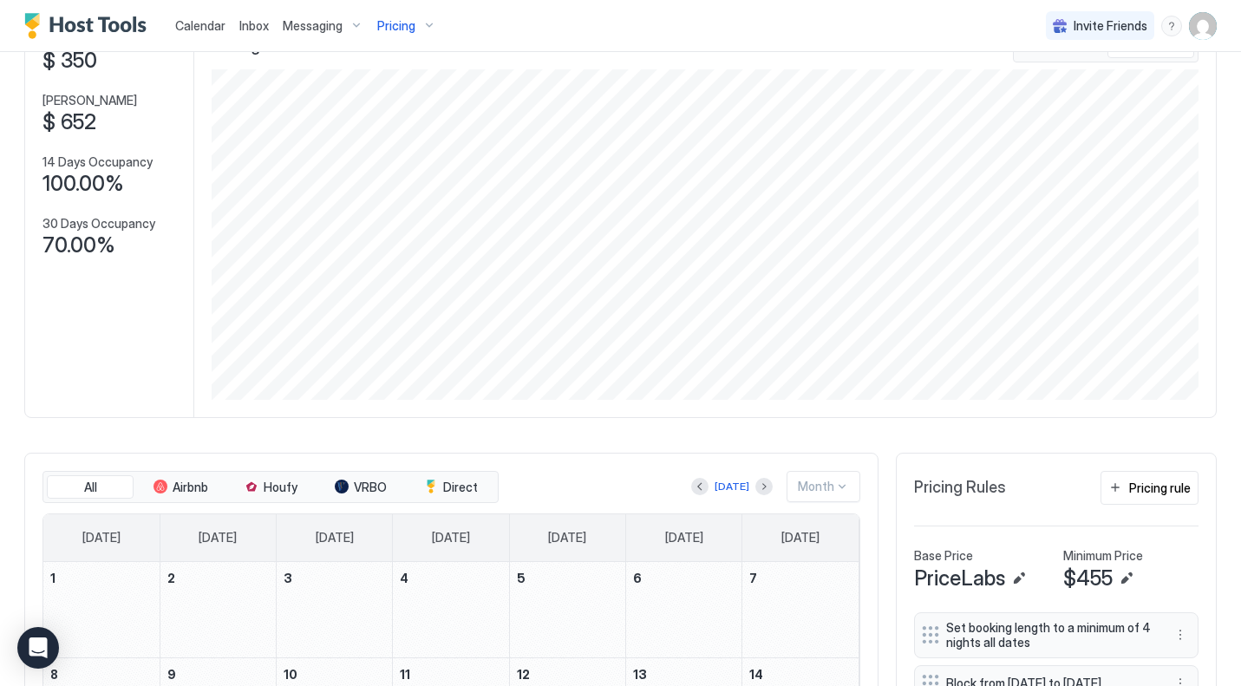
scroll to position [0, 0]
